Goal: Task Accomplishment & Management: Manage account settings

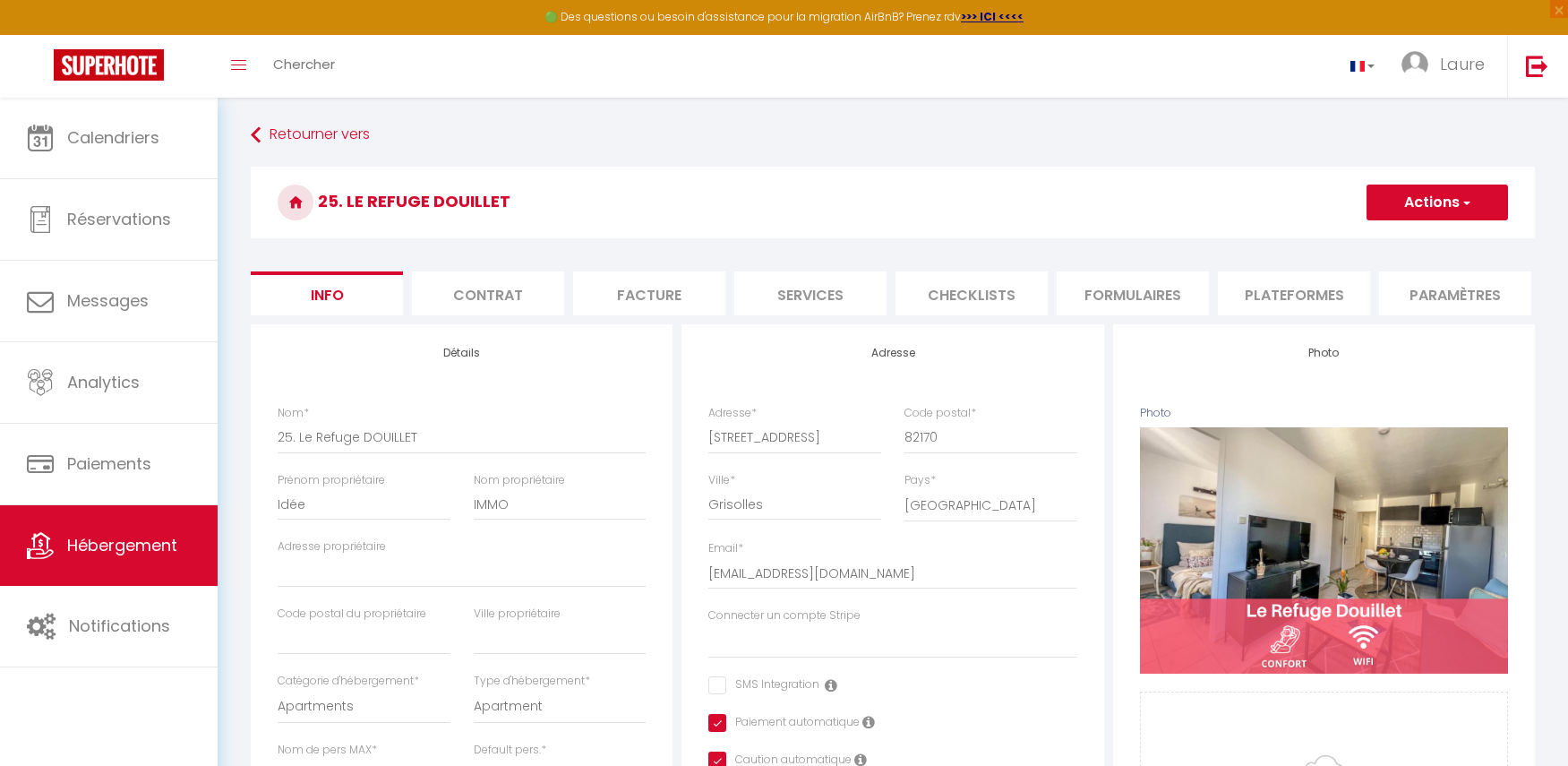
select select "2"
select select "1"
select select "16:00"
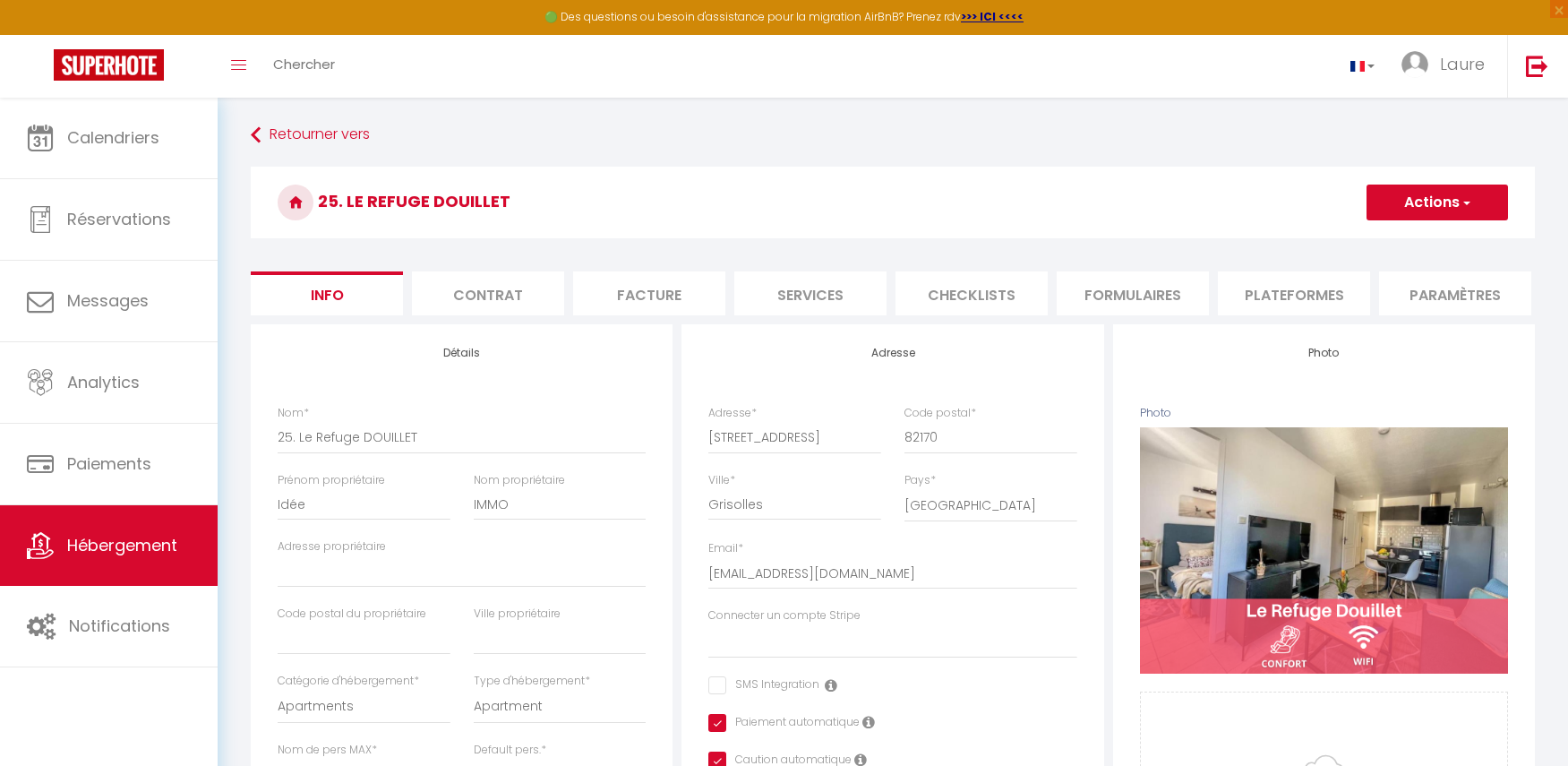
select select "20:00"
select select "10:00"
select select "30"
select select "120"
select select "22:00"
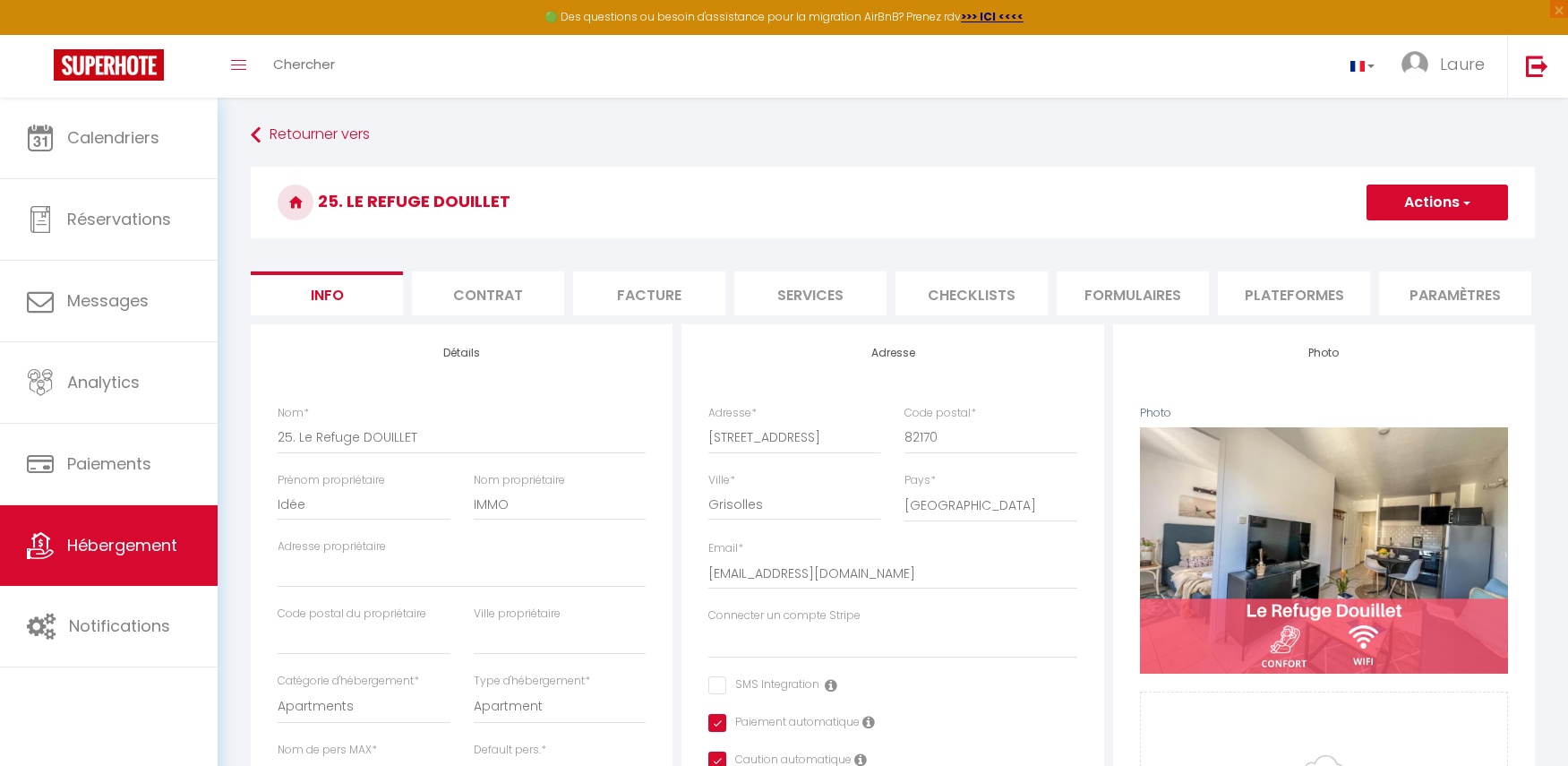
select select "28"
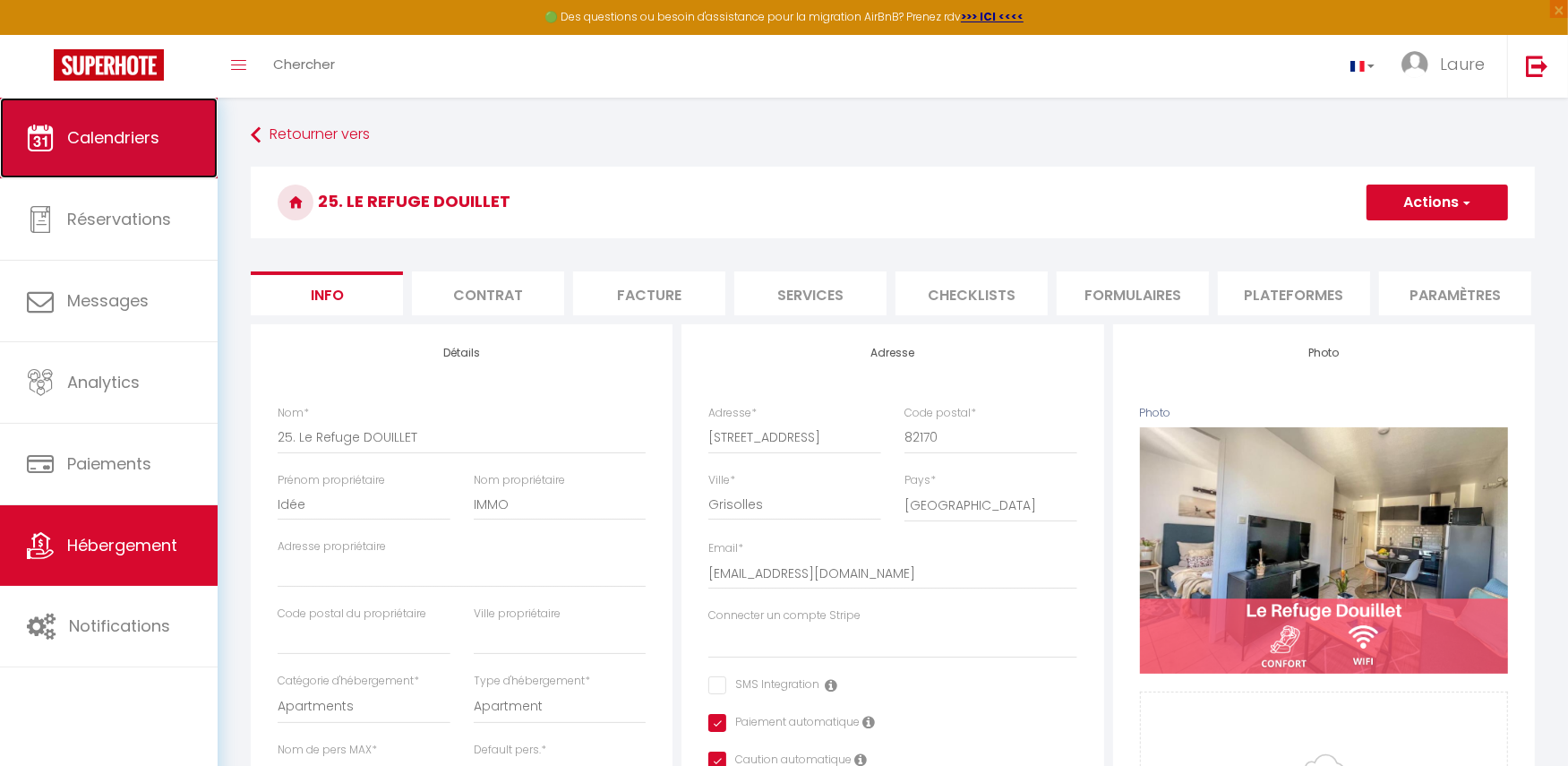
click at [135, 131] on span "Calendriers" at bounding box center [112, 137] width 93 height 22
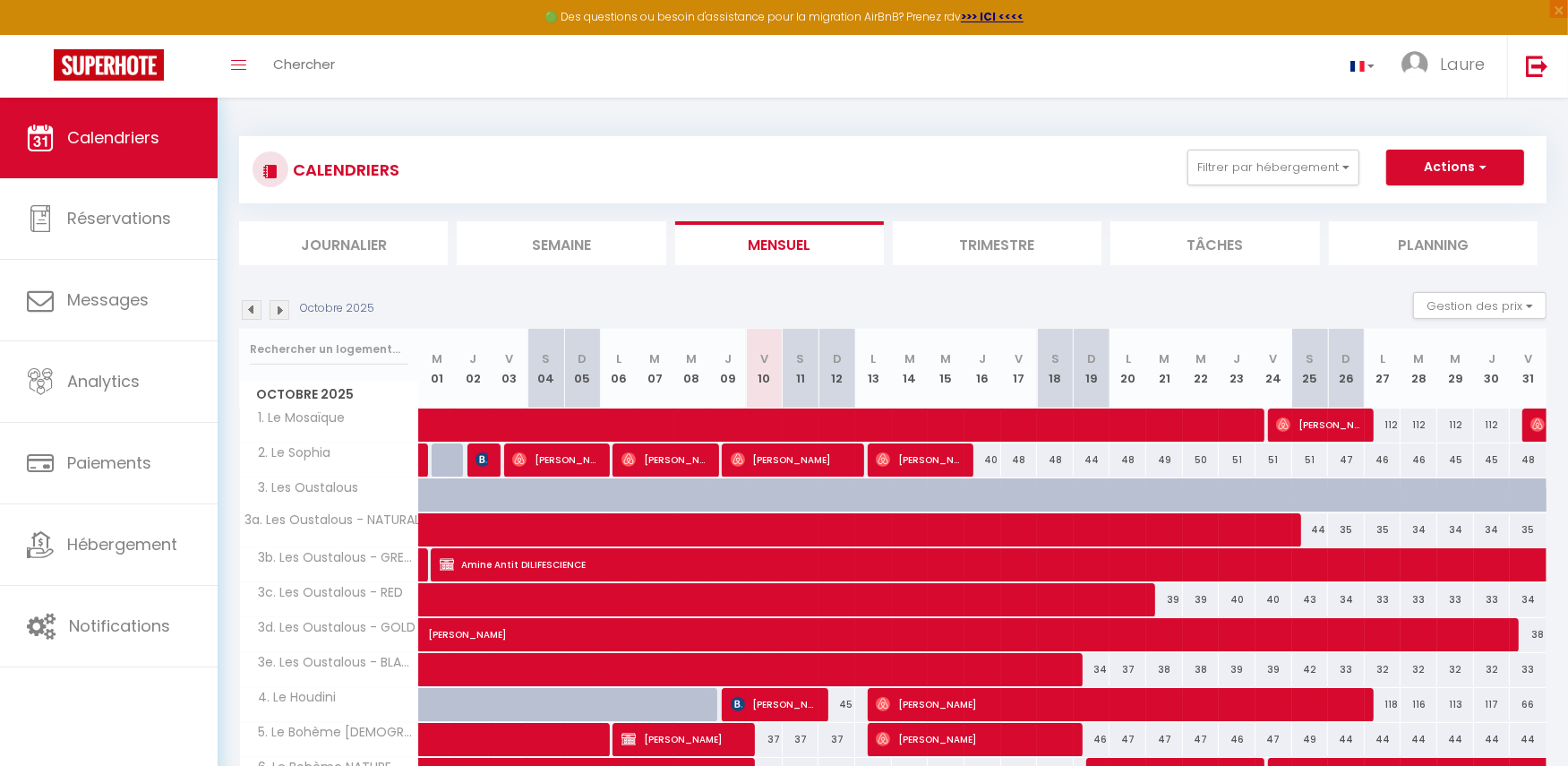
click at [253, 309] on img at bounding box center [252, 310] width 20 height 20
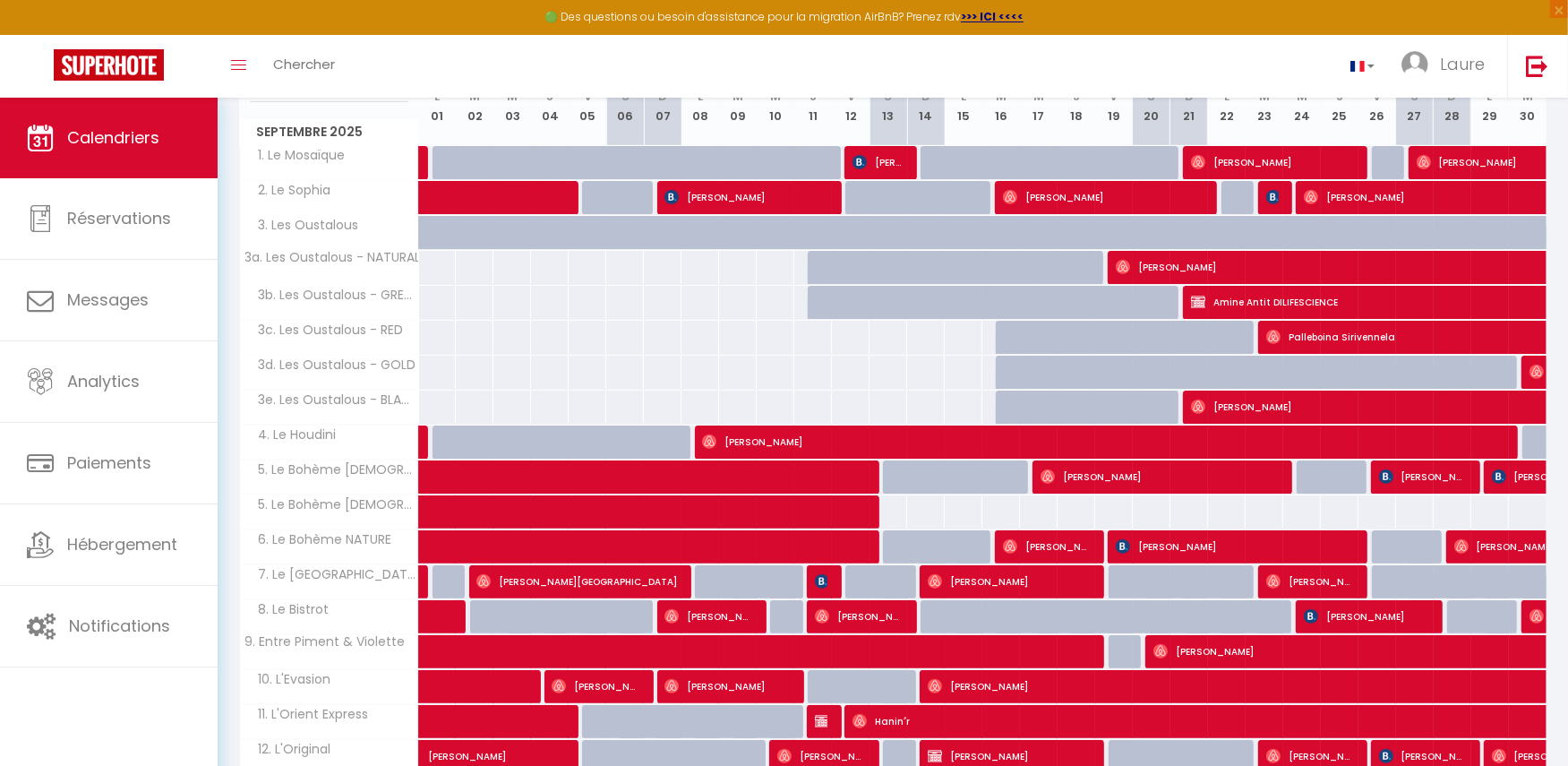
scroll to position [450, 0]
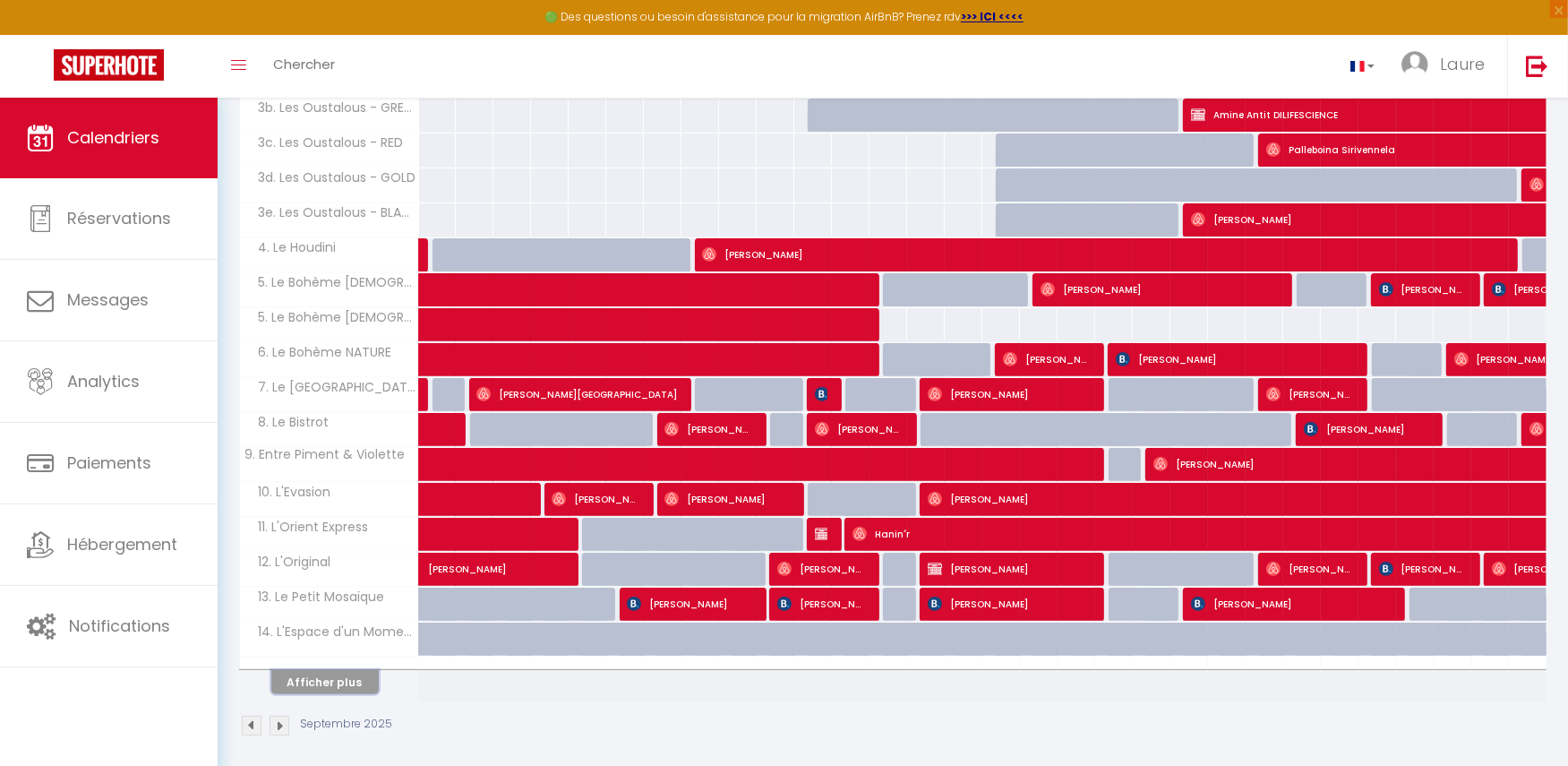
click at [354, 671] on button "Afficher plus" at bounding box center [326, 682] width 108 height 24
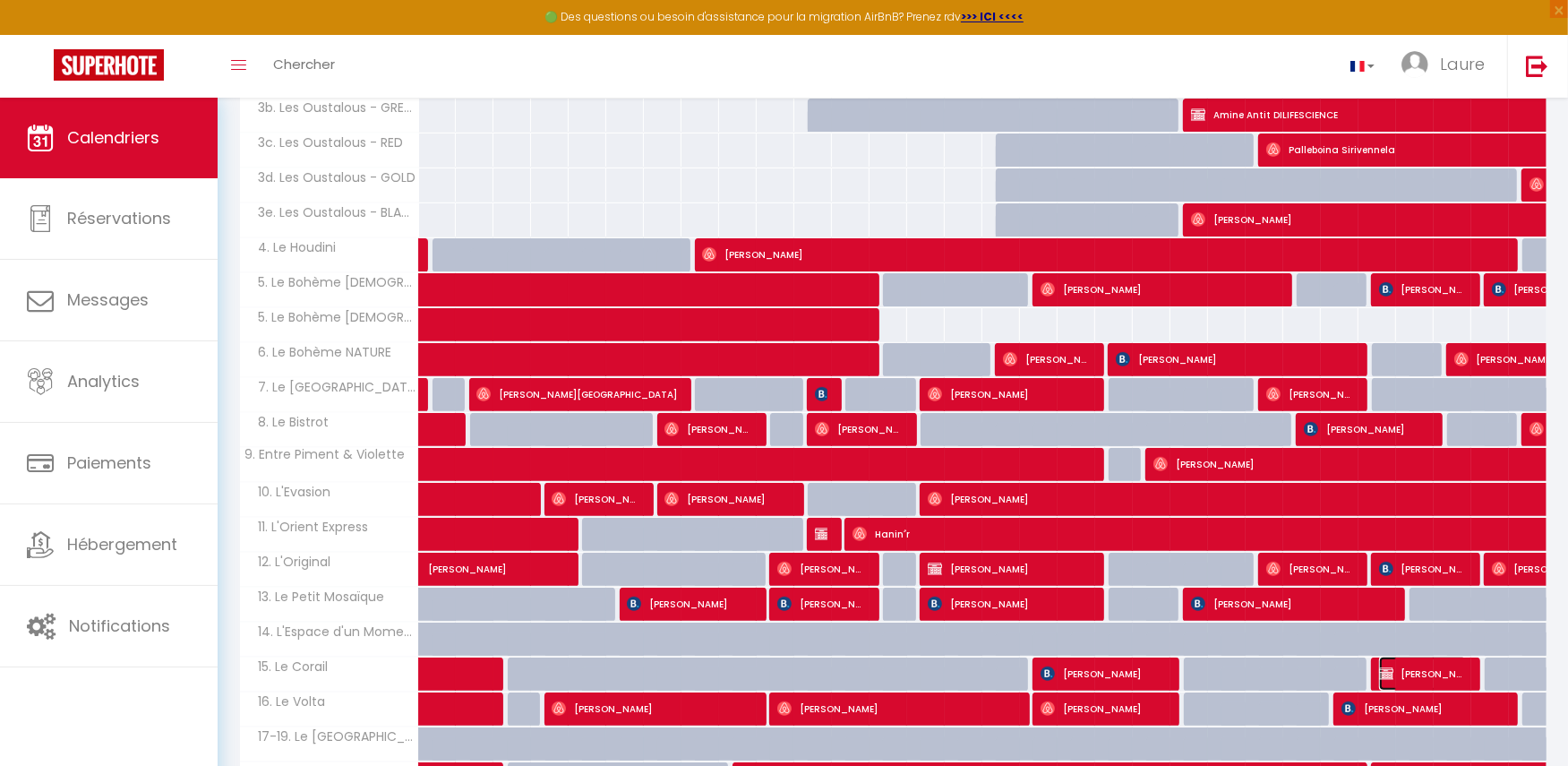
click at [1460, 663] on span "[PERSON_NAME]" at bounding box center [1424, 674] width 88 height 34
select select "OK"
select select "1"
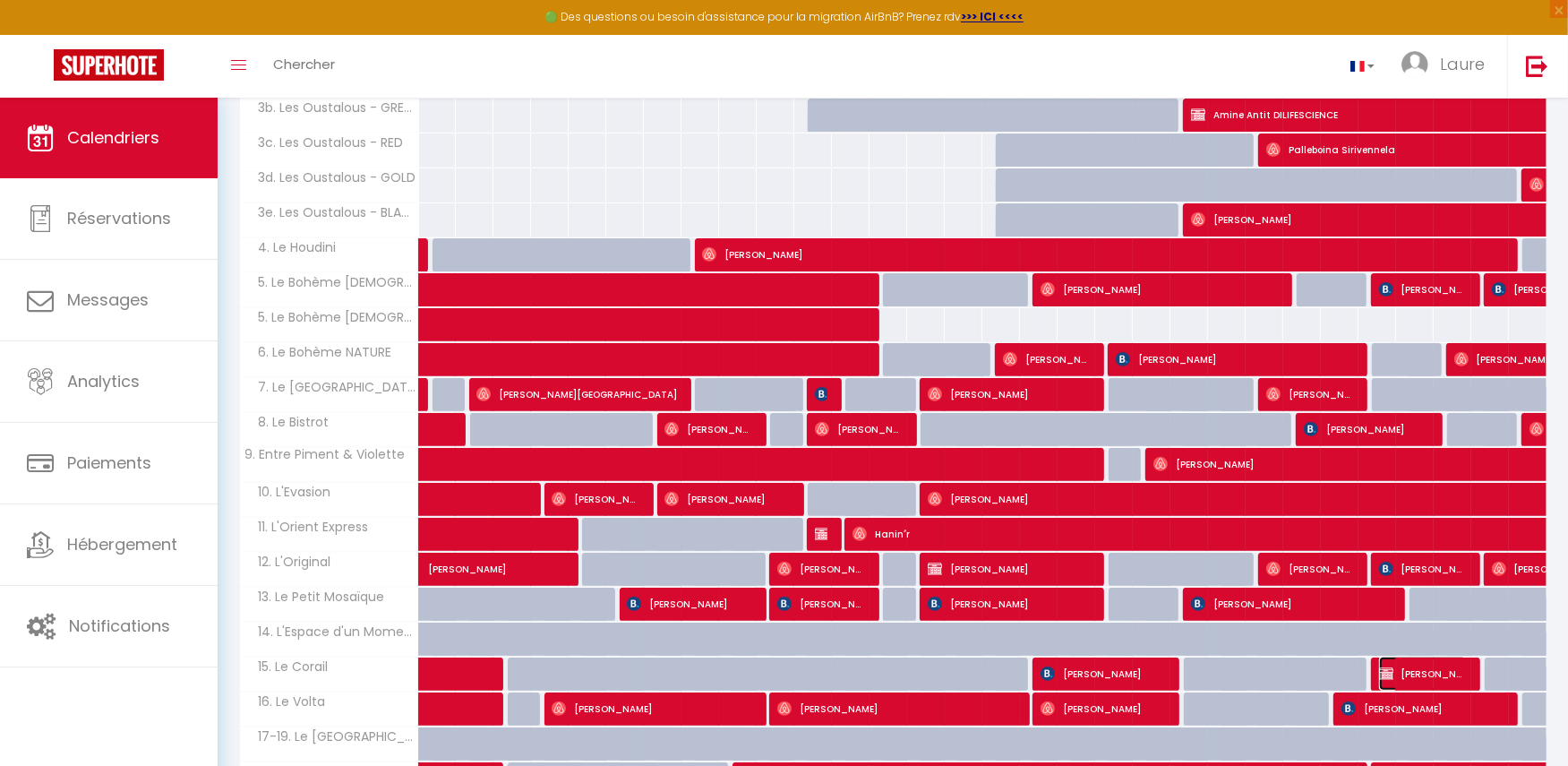
select select "1"
select select
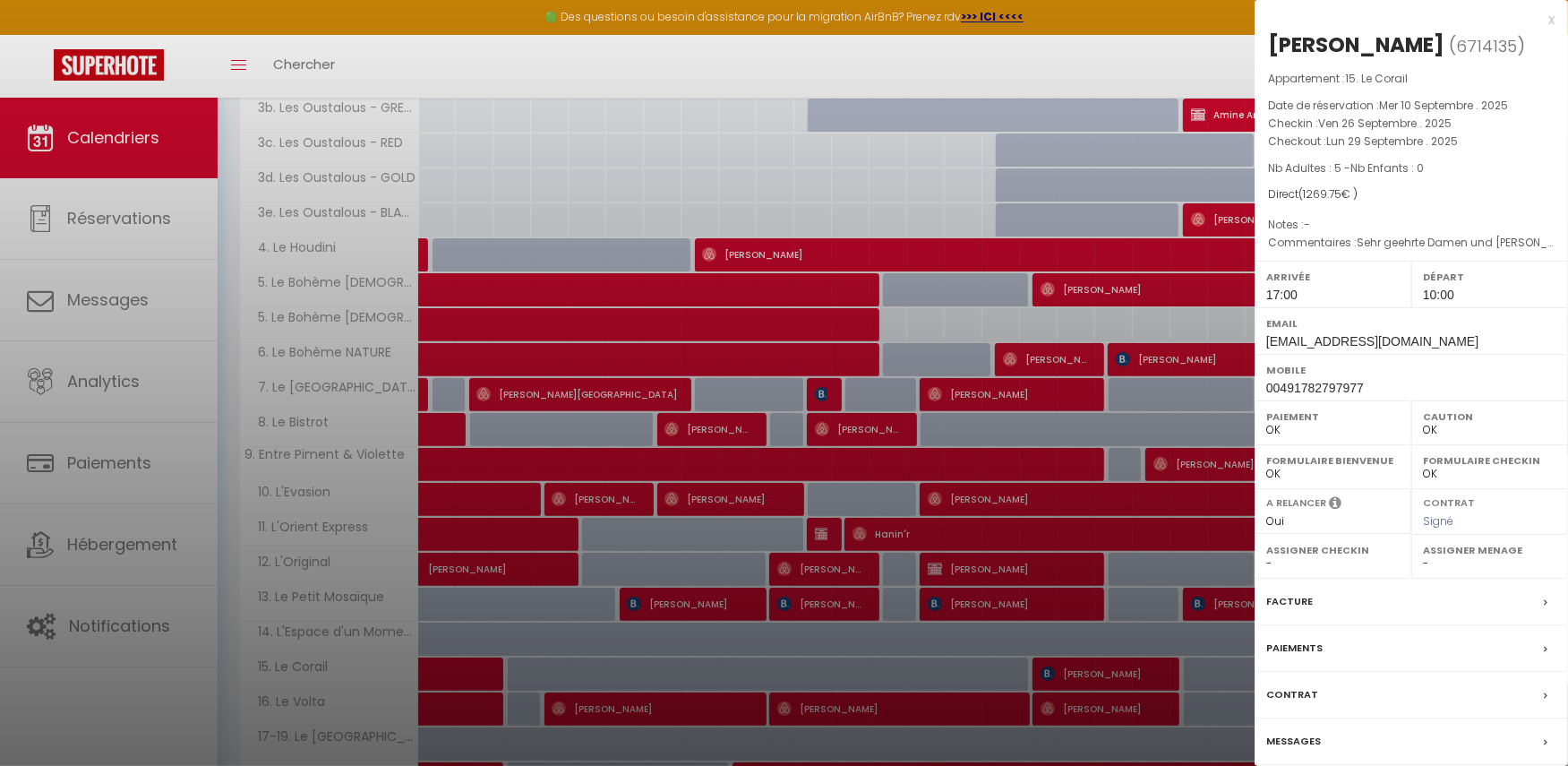
click at [688, 146] on div at bounding box center [784, 383] width 1568 height 766
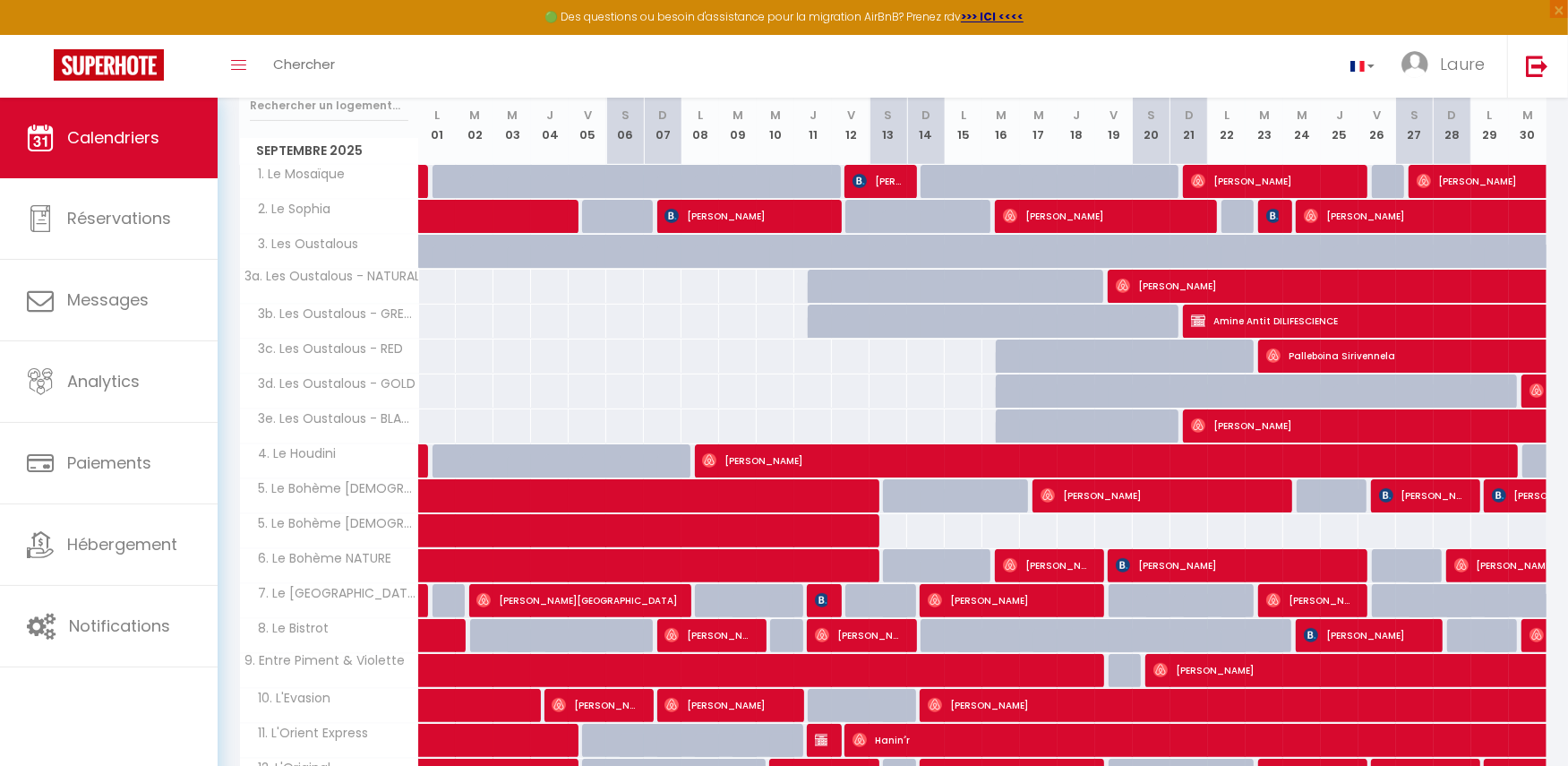
scroll to position [0, 0]
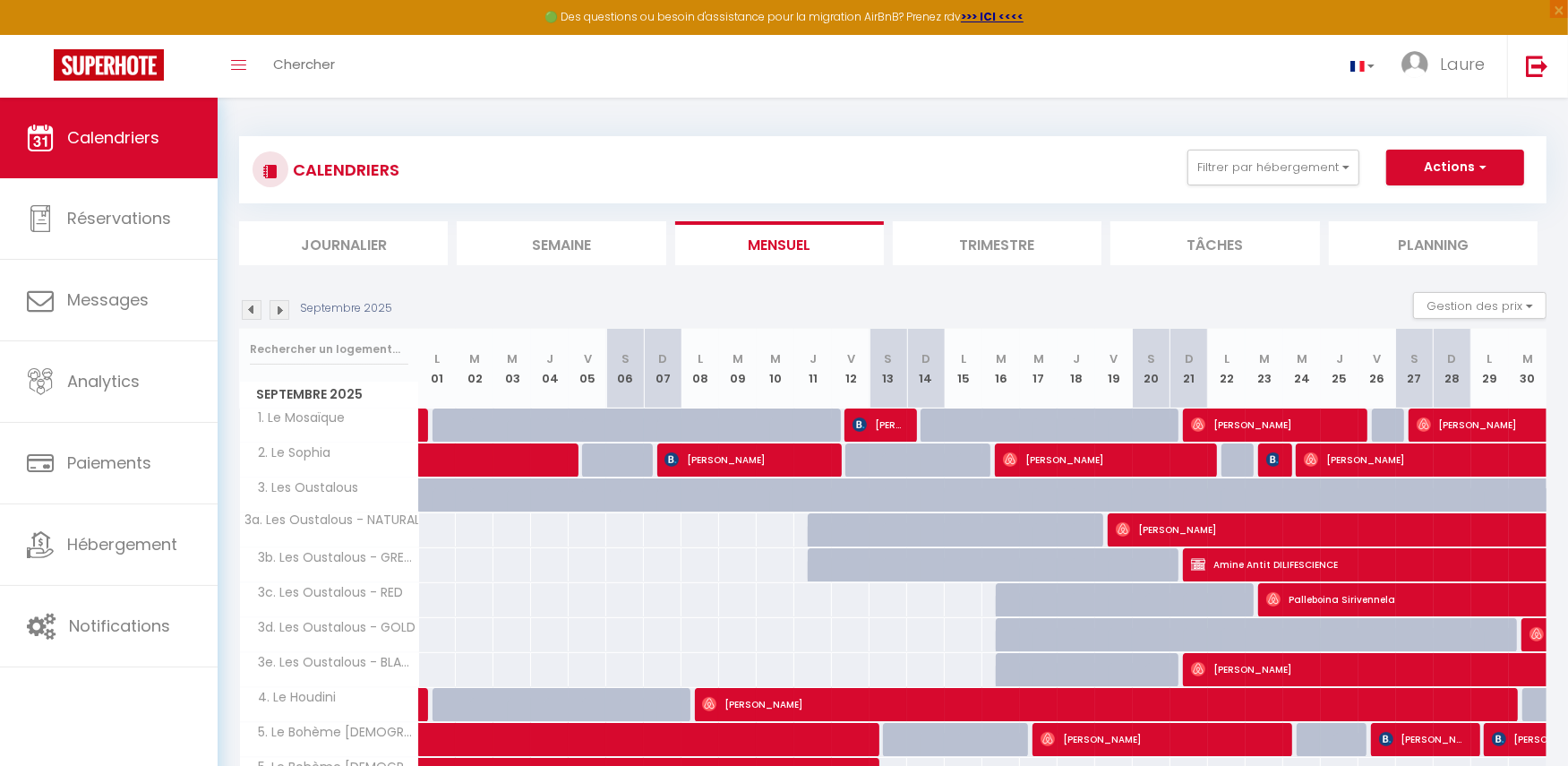
click at [281, 304] on img at bounding box center [280, 310] width 20 height 20
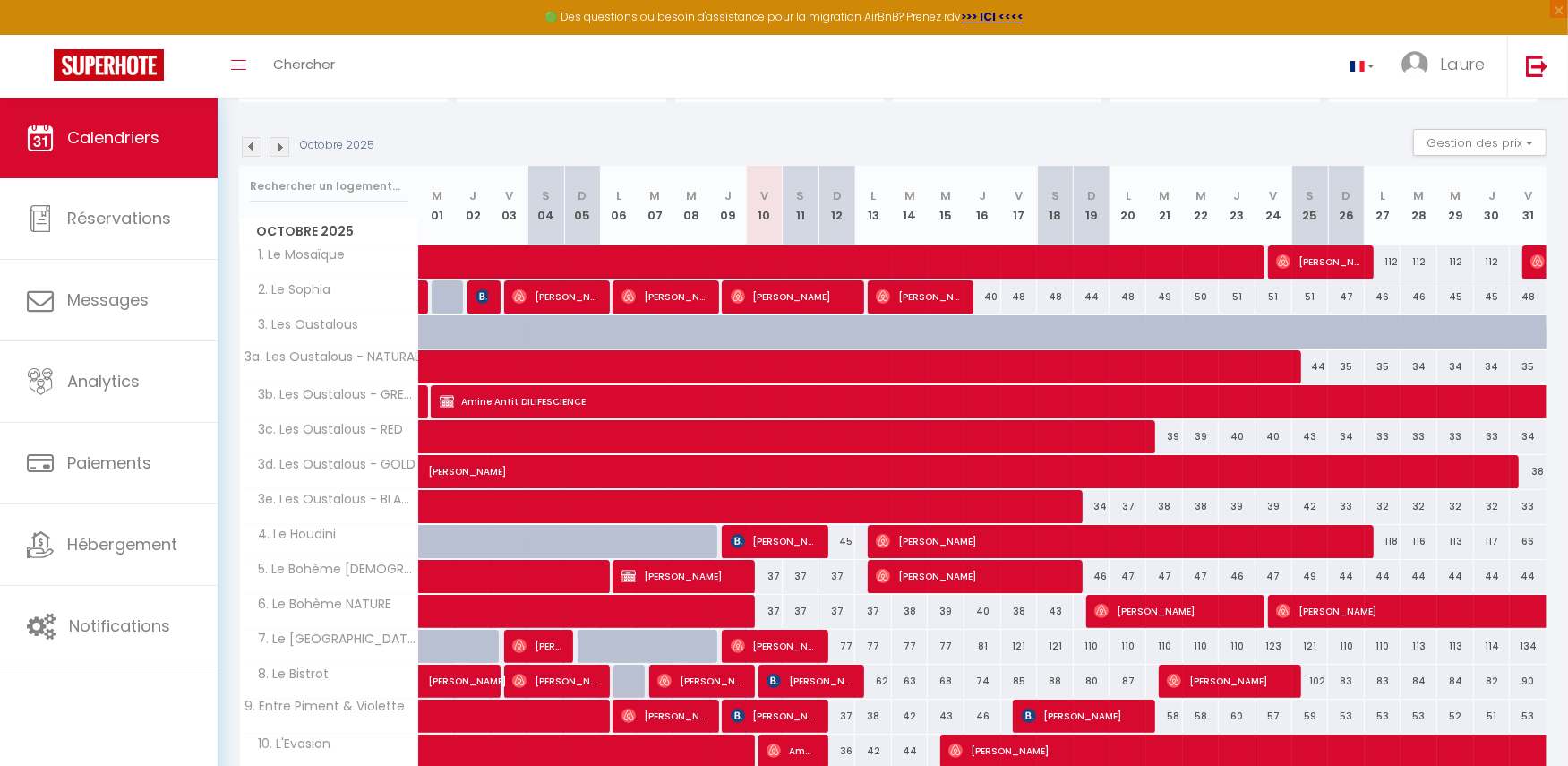
scroll to position [450, 0]
